Goal: Information Seeking & Learning: Learn about a topic

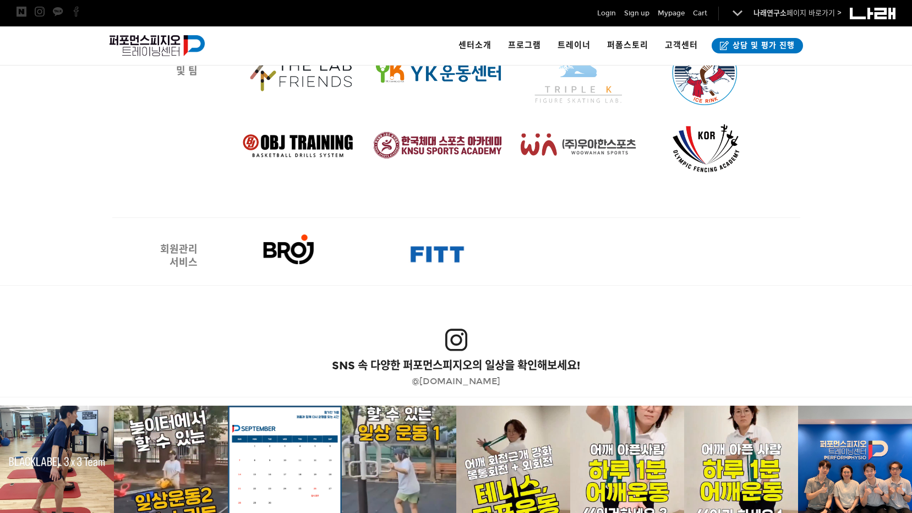
scroll to position [1980, 0]
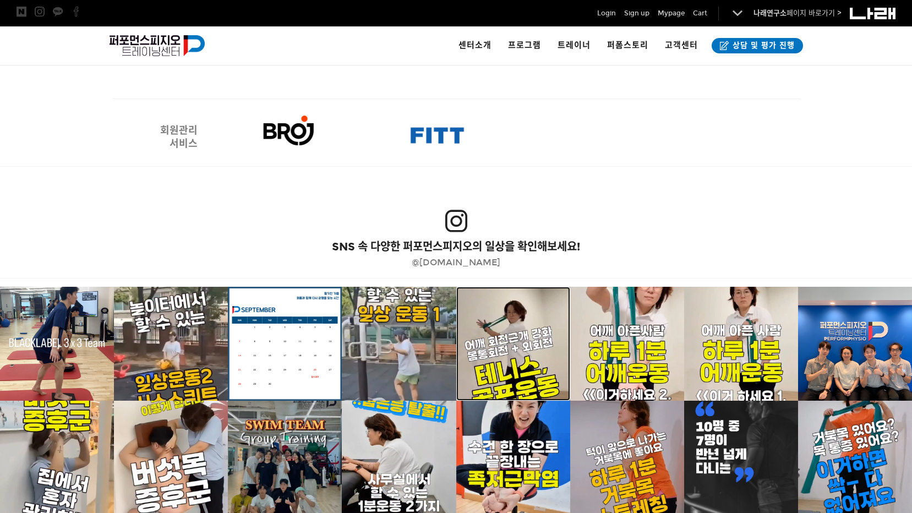
click at [526, 338] on p at bounding box center [513, 344] width 114 height 114
click at [845, 324] on p at bounding box center [855, 344] width 114 height 114
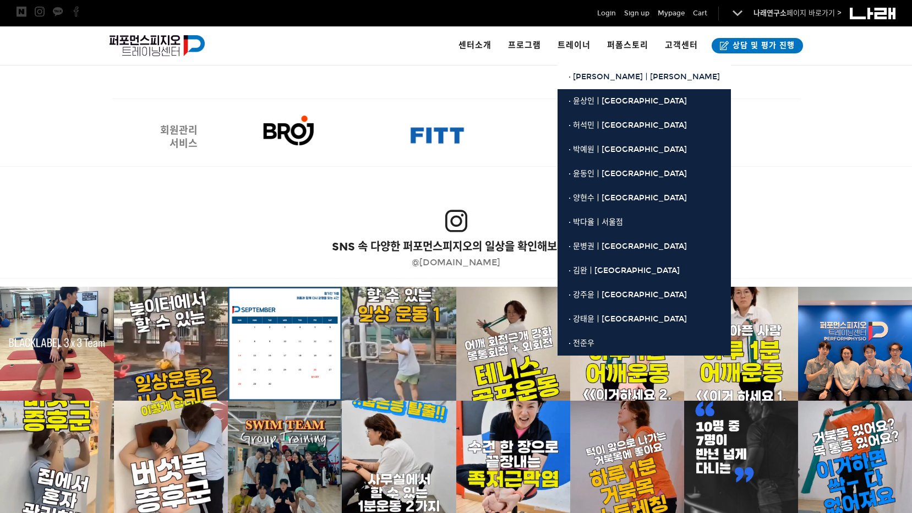
click at [590, 72] on span "· [PERSON_NAME]ㅣ[PERSON_NAME]" at bounding box center [643, 76] width 151 height 9
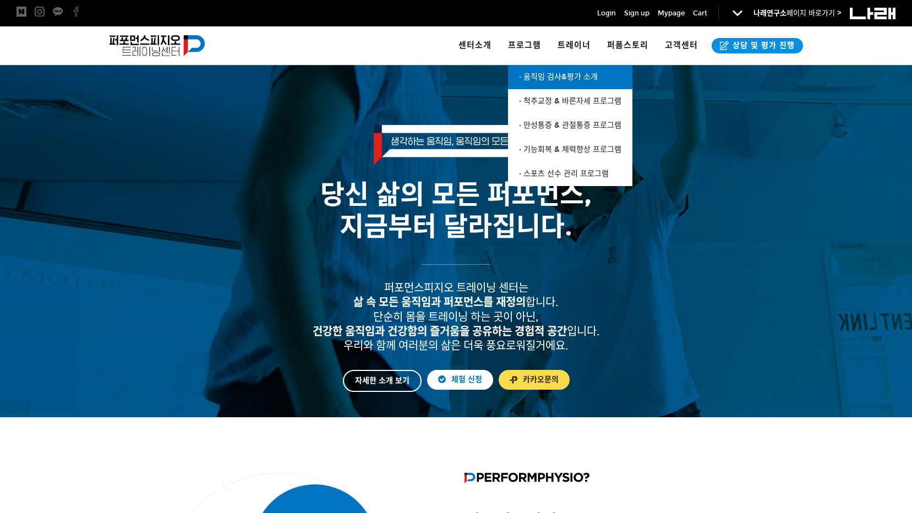
click at [570, 76] on span "· 움직임 검사&평가 소개" at bounding box center [558, 76] width 79 height 9
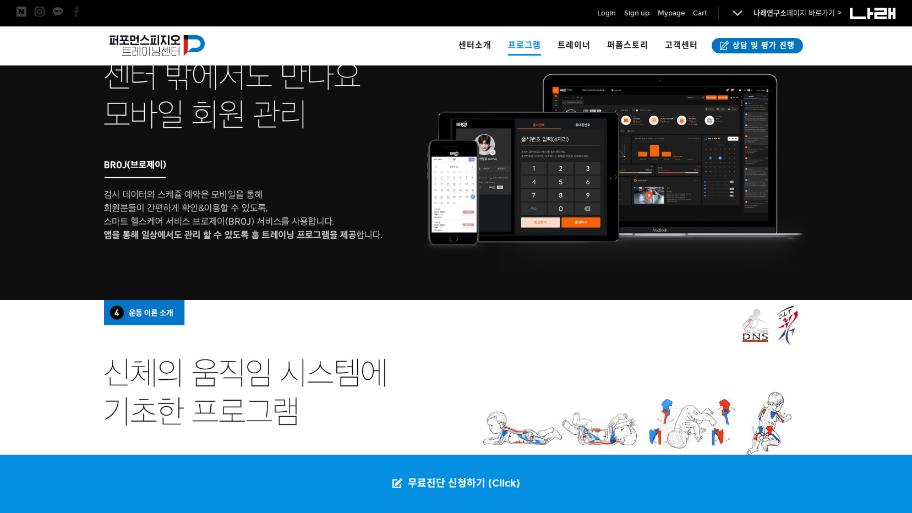
scroll to position [2145, 0]
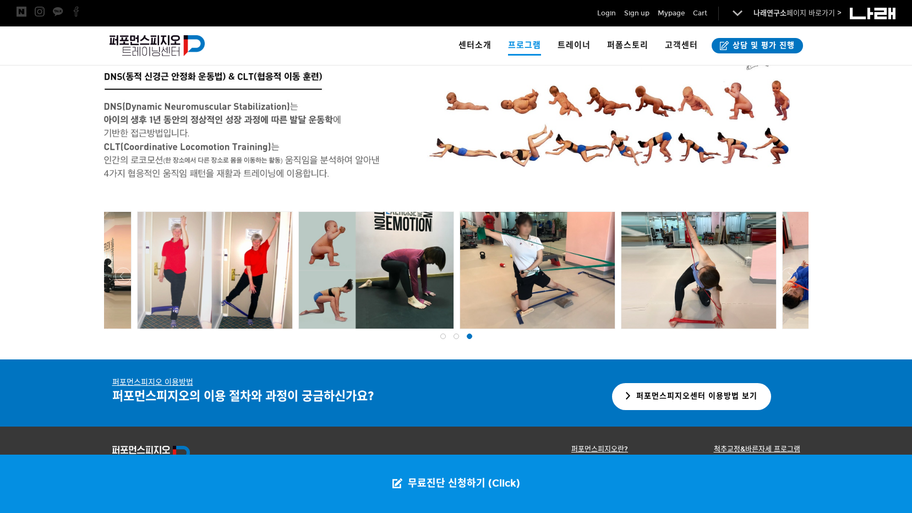
click at [543, 267] on div at bounding box center [537, 270] width 155 height 117
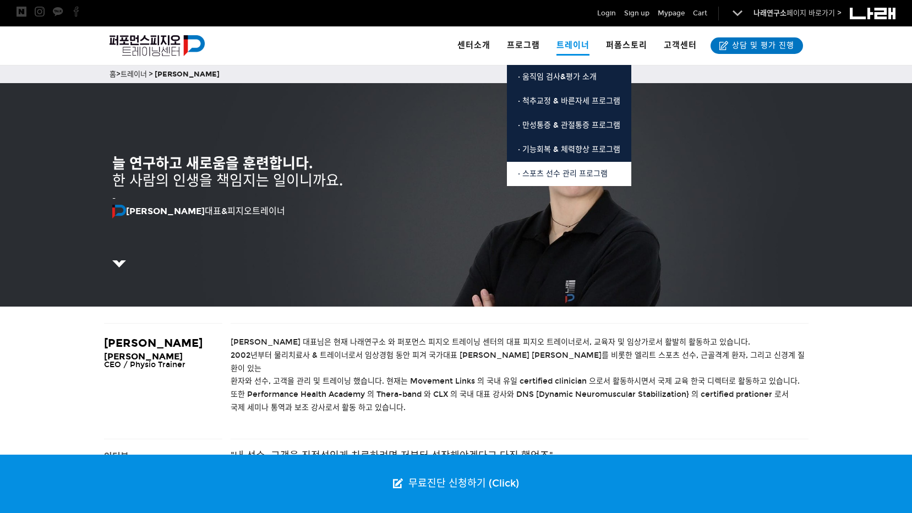
click at [596, 173] on span "· 스포츠 선수 관리 프로그램" at bounding box center [563, 173] width 90 height 9
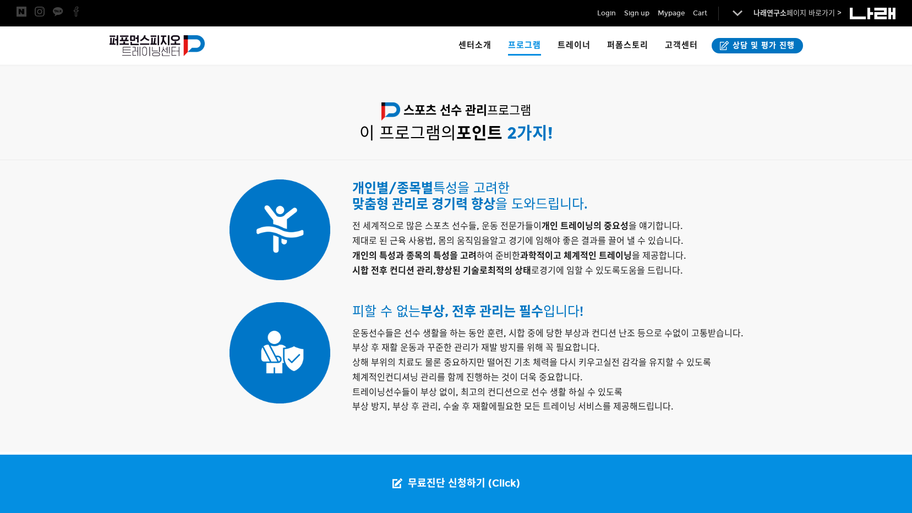
scroll to position [411, 0]
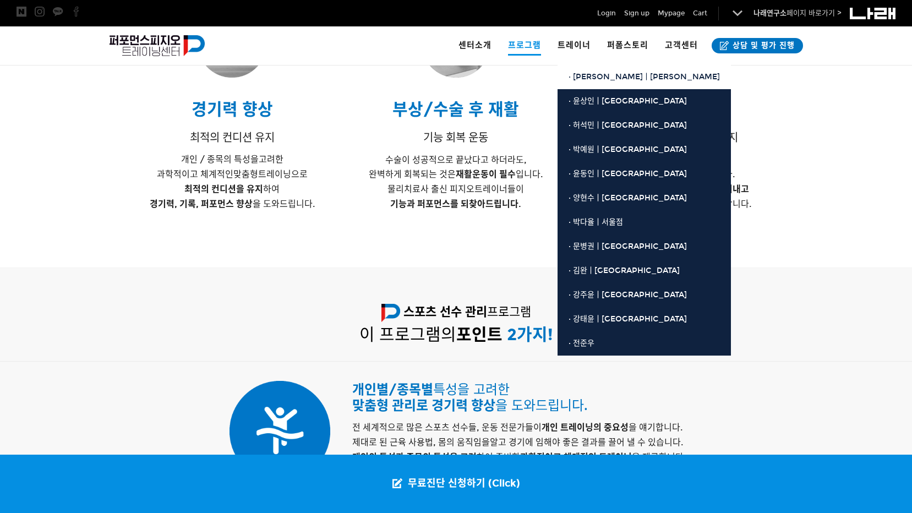
click at [597, 75] on span "· [PERSON_NAME]ㅣ[PERSON_NAME]" at bounding box center [643, 76] width 151 height 9
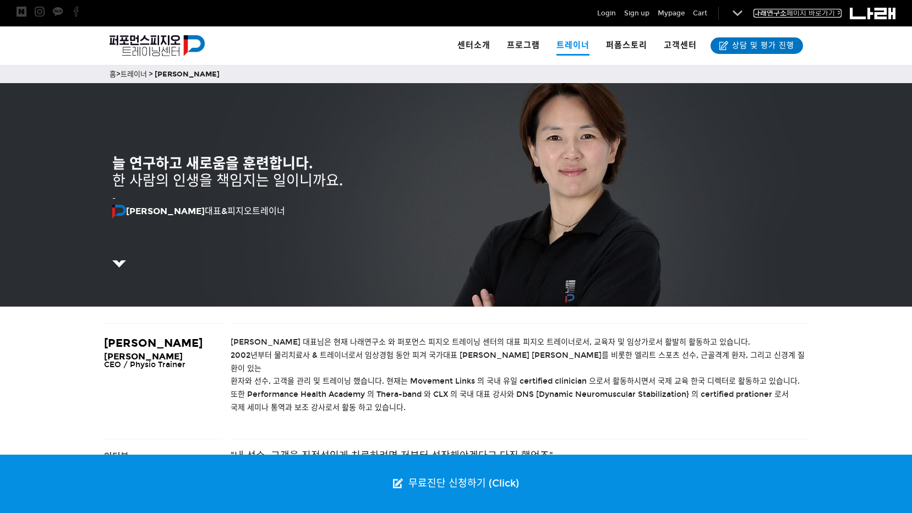
click at [828, 17] on link "나래연구소 페이지 바로가기 >" at bounding box center [797, 13] width 88 height 9
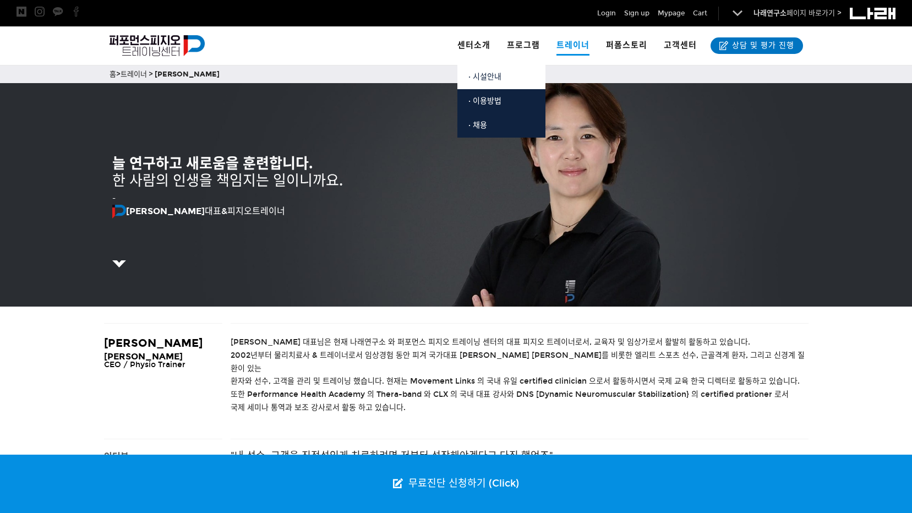
click at [487, 74] on span "· 시설안내" at bounding box center [484, 76] width 33 height 9
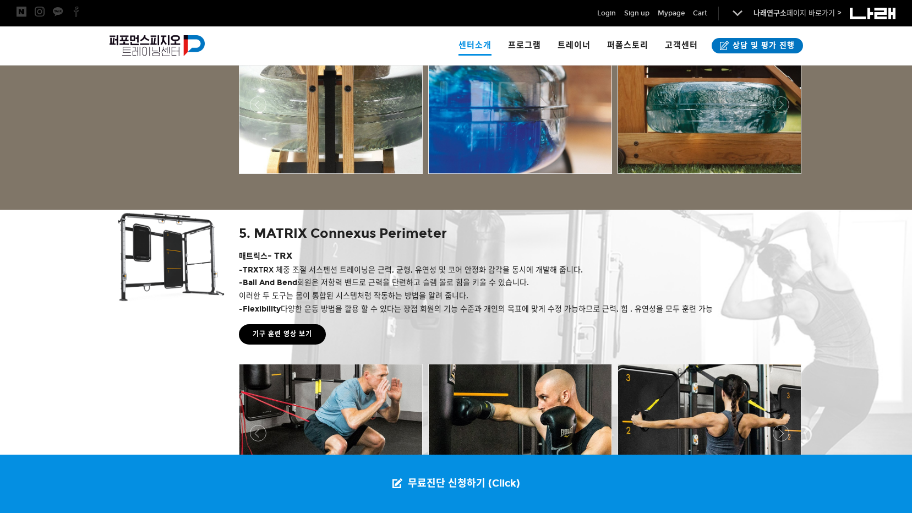
scroll to position [2186, 0]
